Goal: Check status: Check status

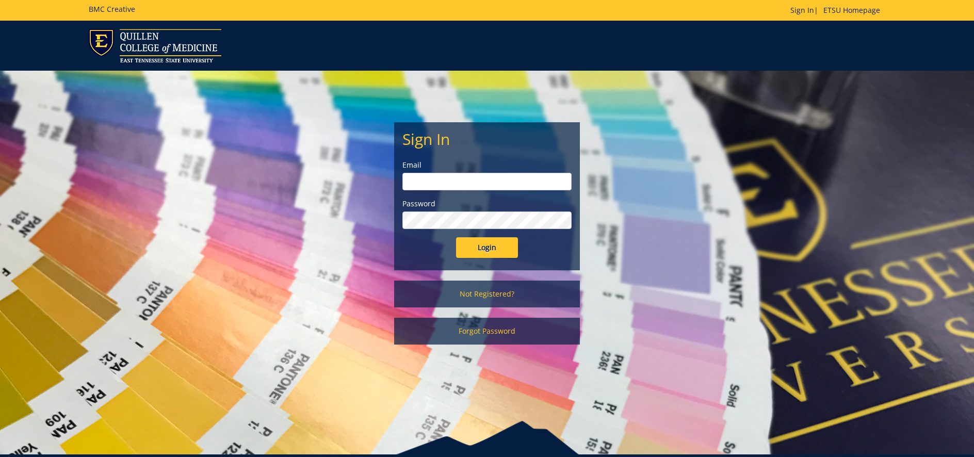
click at [467, 177] on input "email" at bounding box center [486, 182] width 169 height 18
type input "[EMAIL_ADDRESS][DOMAIN_NAME]"
click at [456, 237] on input "Login" at bounding box center [487, 247] width 62 height 21
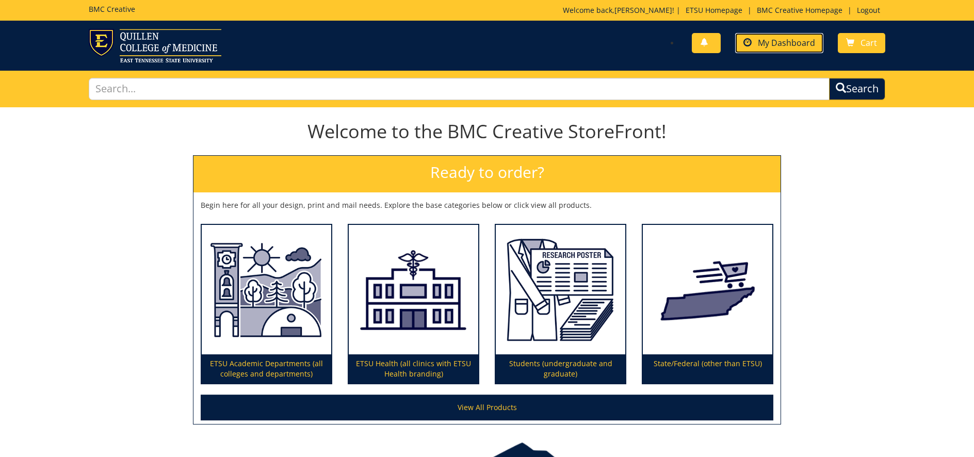
click at [771, 35] on link "My Dashboard" at bounding box center [779, 43] width 88 height 20
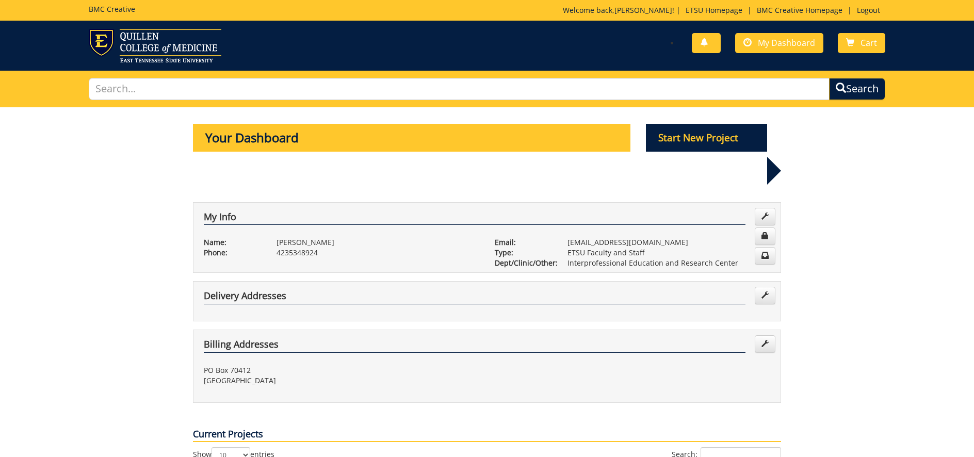
scroll to position [206, 0]
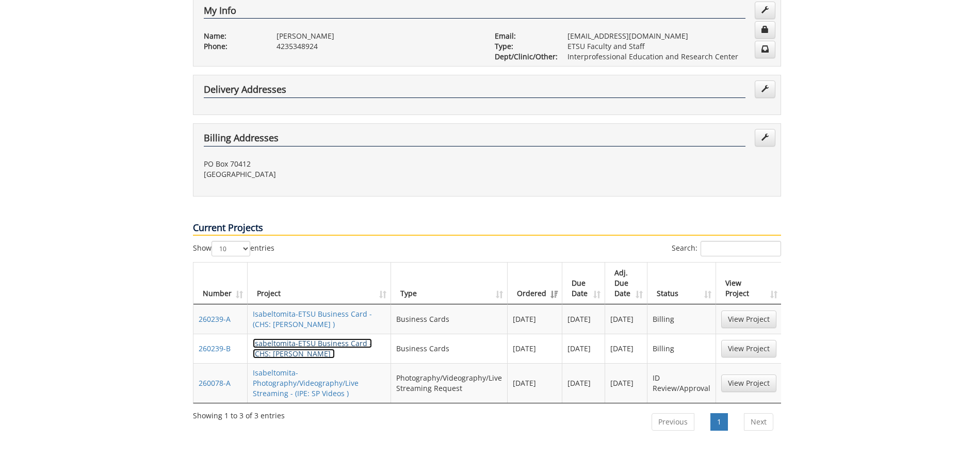
click at [308, 338] on link "Isabeltomita-ETSU Business Card - (CHS: Jones BC )" at bounding box center [312, 348] width 119 height 20
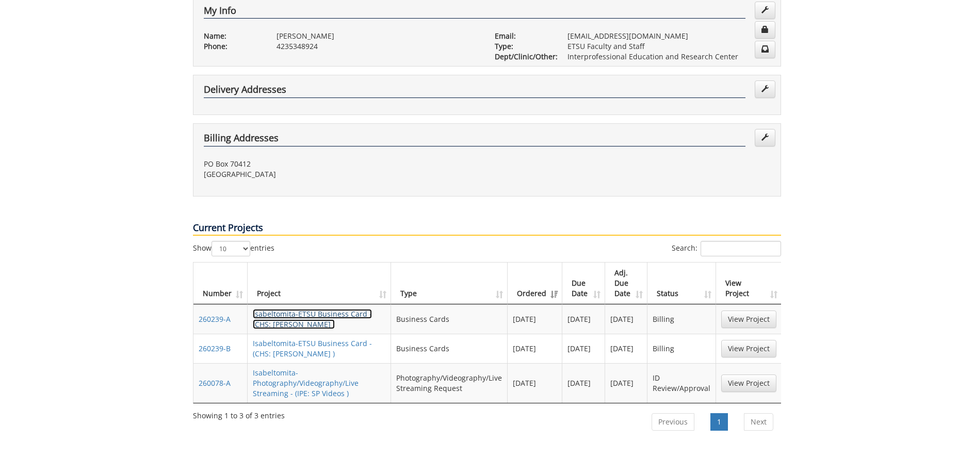
click at [321, 309] on link "Isabeltomita-ETSU Business Card - (CHS: [PERSON_NAME] )" at bounding box center [312, 319] width 119 height 20
click at [296, 309] on link "Isabeltomita-ETSU Business Card - (CHS: [PERSON_NAME] )" at bounding box center [312, 319] width 119 height 20
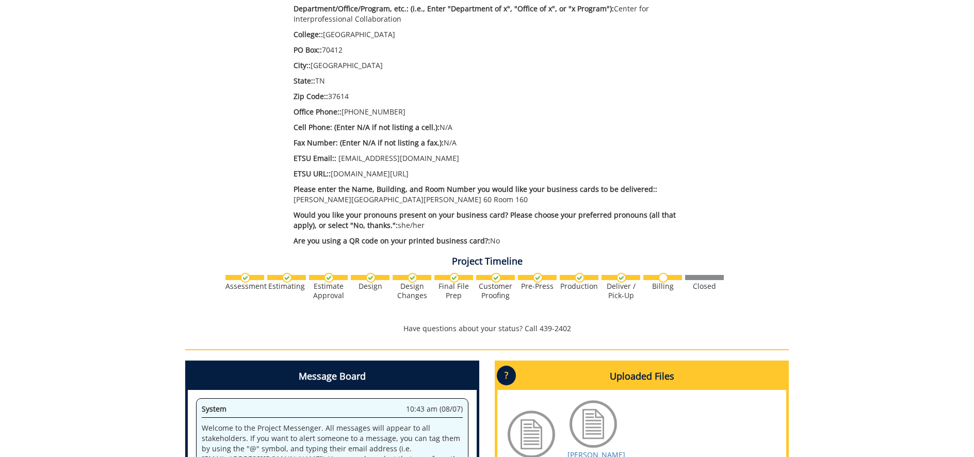
scroll to position [619, 0]
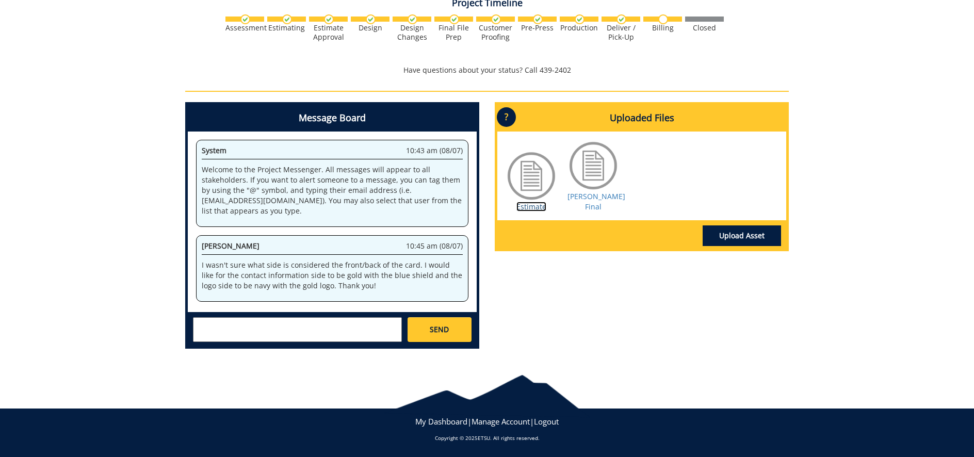
click at [527, 202] on link "Estimate" at bounding box center [531, 207] width 30 height 10
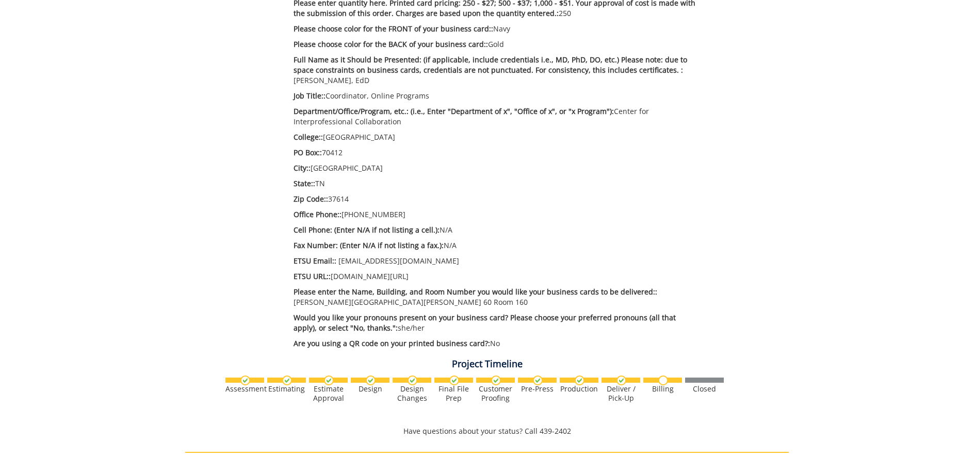
scroll to position [0, 0]
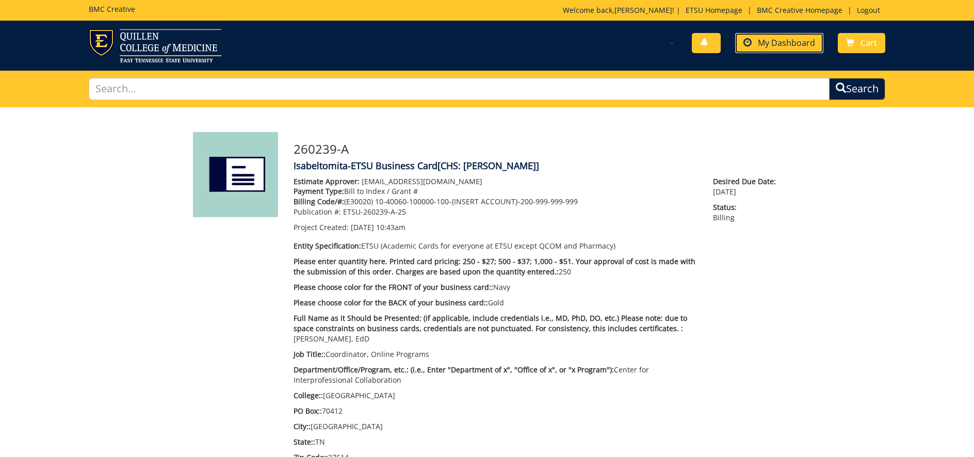
click at [785, 35] on link "My Dashboard" at bounding box center [779, 43] width 88 height 20
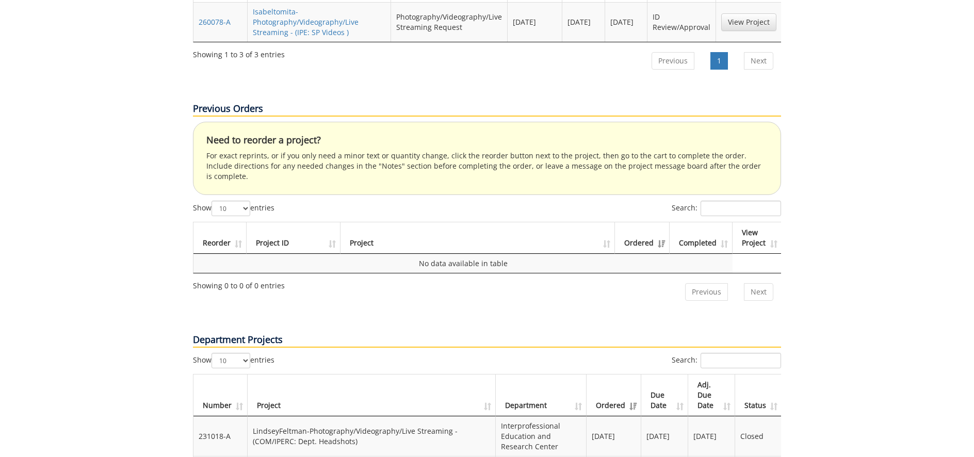
scroll to position [258, 0]
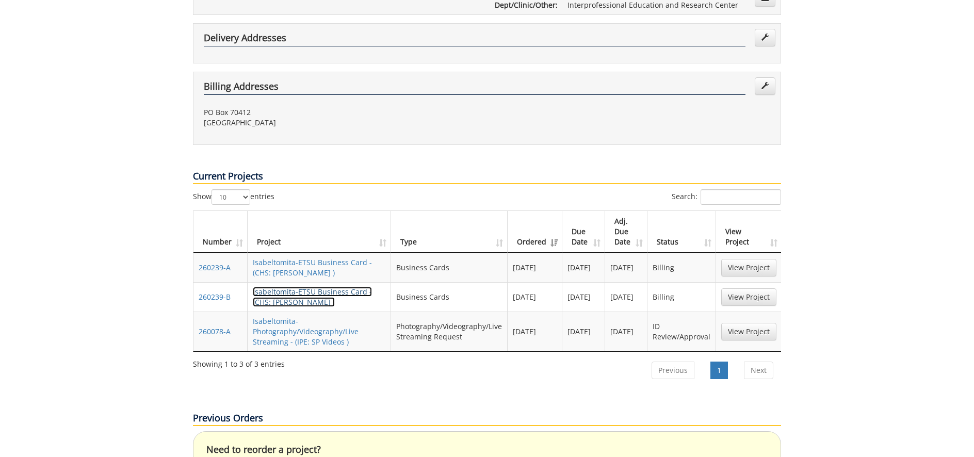
click at [321, 287] on link "Isabeltomita-ETSU Business Card - (CHS: [PERSON_NAME] )" at bounding box center [312, 297] width 119 height 20
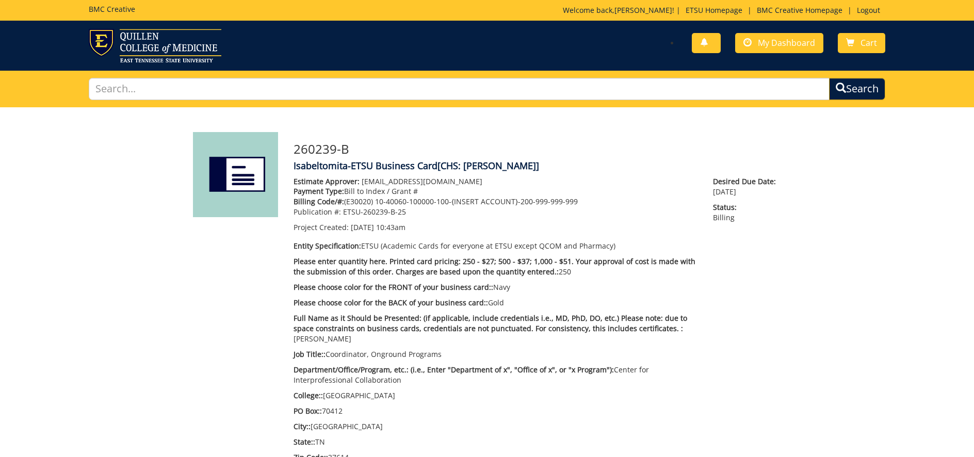
scroll to position [464, 0]
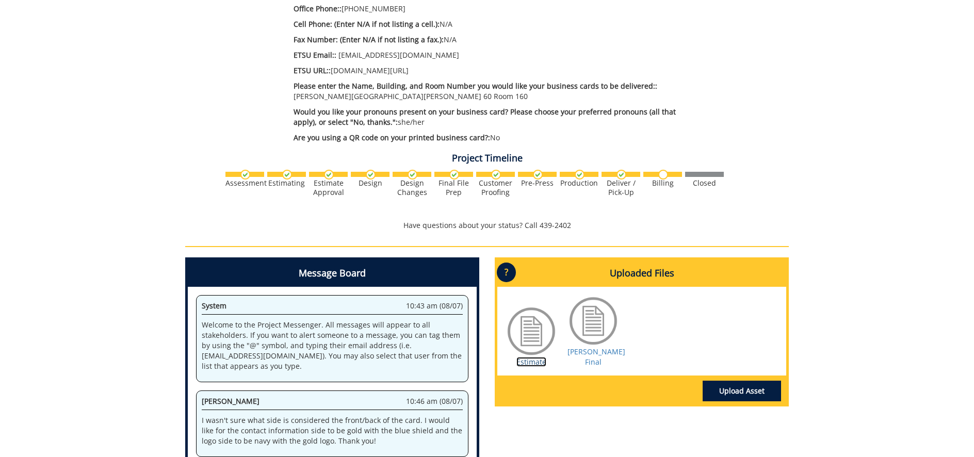
click at [530, 357] on link "Estimate" at bounding box center [531, 362] width 30 height 10
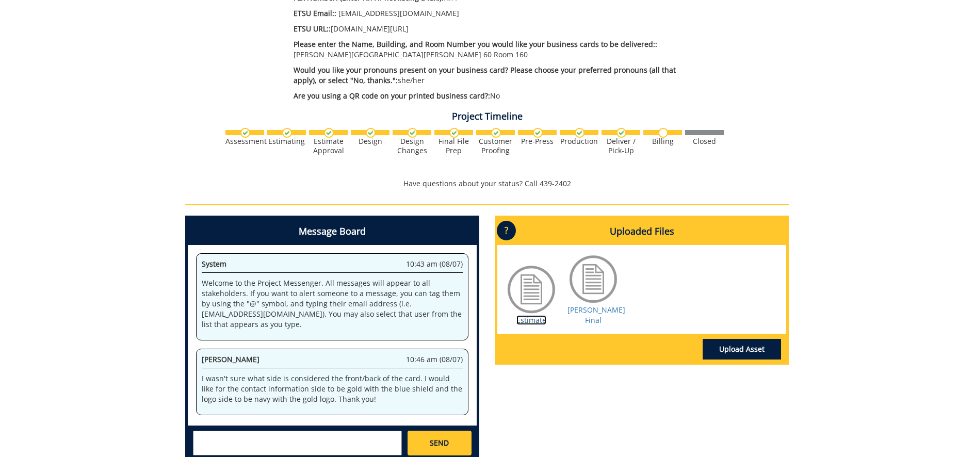
scroll to position [558, 0]
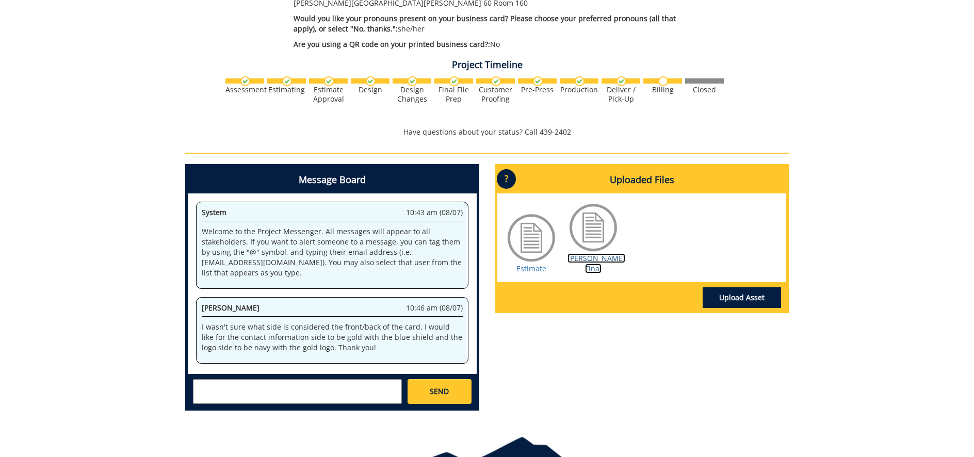
click at [603, 253] on link "[PERSON_NAME] Final" at bounding box center [596, 263] width 58 height 20
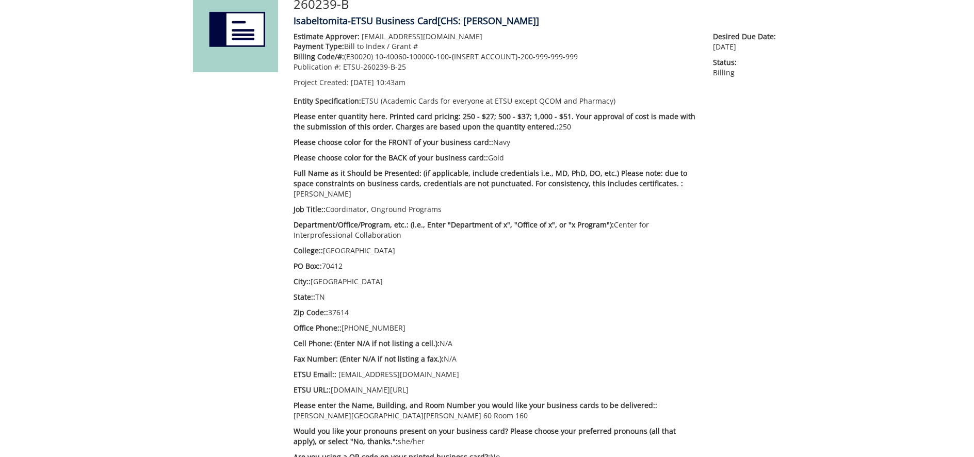
scroll to position [197, 0]
